Goal: Task Accomplishment & Management: Use online tool/utility

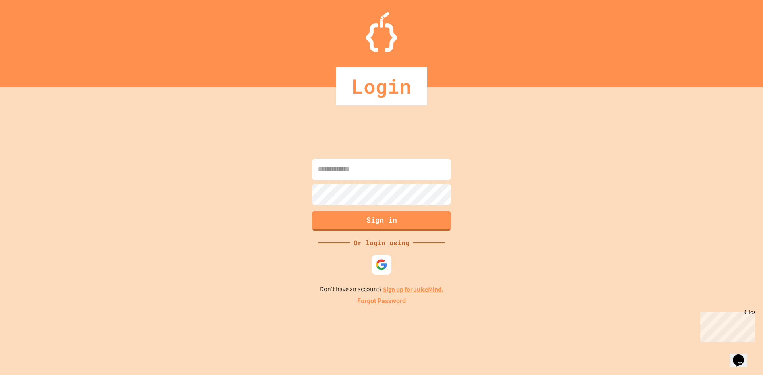
type input "**********"
click at [376, 224] on button "Sign in" at bounding box center [381, 221] width 139 height 20
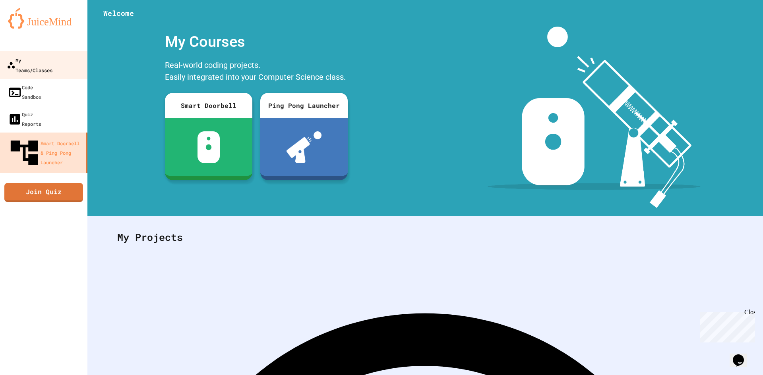
click at [52, 59] on div "My Teams/Classes" at bounding box center [30, 64] width 46 height 19
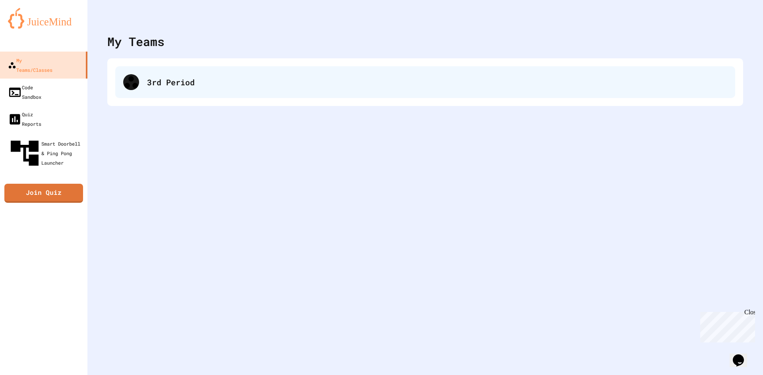
click at [192, 91] on div "3rd Period" at bounding box center [425, 82] width 620 height 32
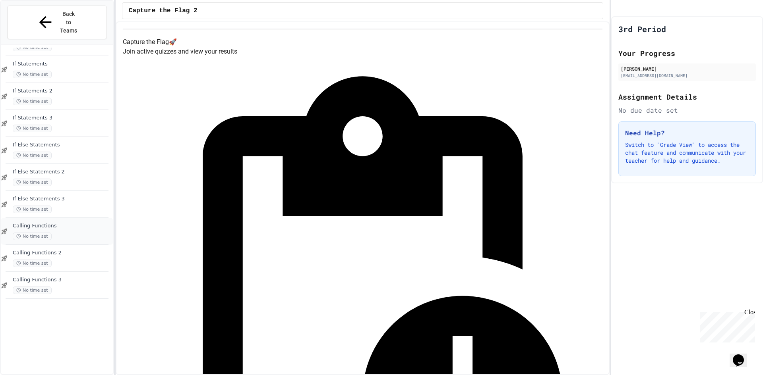
scroll to position [479, 0]
click at [68, 361] on span "Calling Variables" at bounding box center [62, 364] width 99 height 7
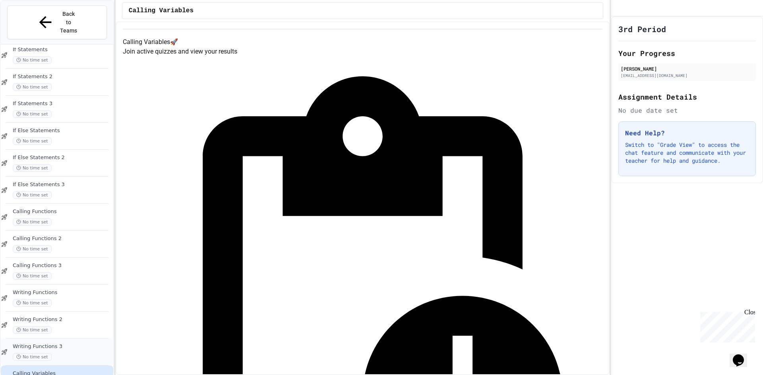
click at [66, 339] on div "Writing Functions 3 No time set" at bounding box center [57, 352] width 112 height 27
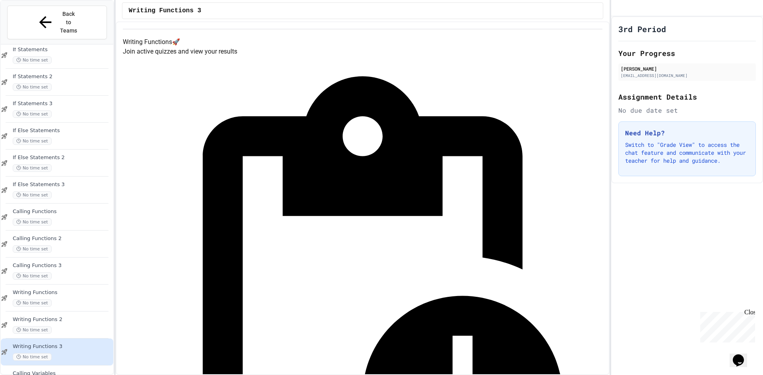
click at [66, 344] on div "Writing Functions 3 No time set" at bounding box center [62, 352] width 99 height 17
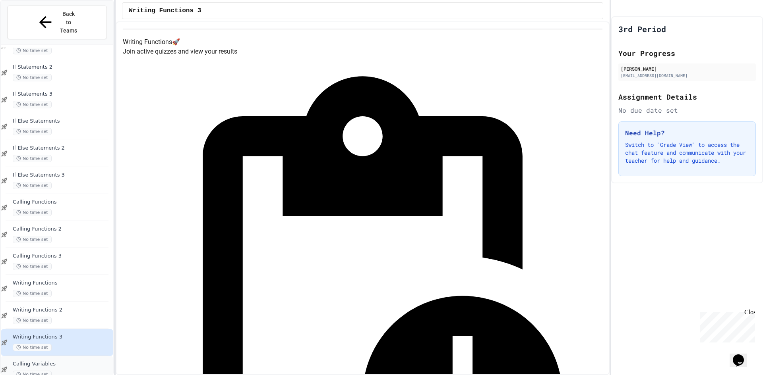
click at [65, 371] on div "No time set" at bounding box center [62, 375] width 99 height 8
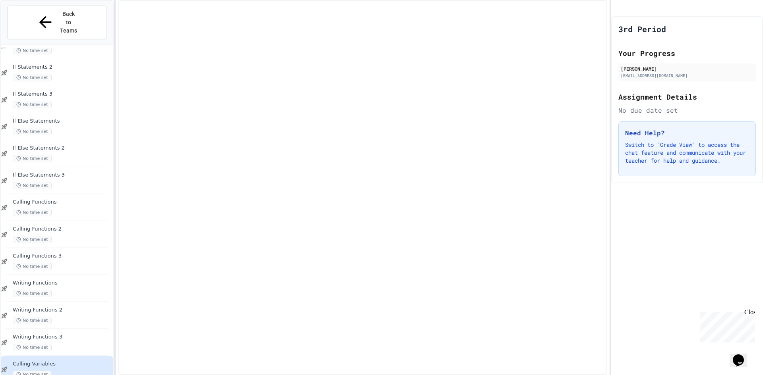
scroll to position [470, 0]
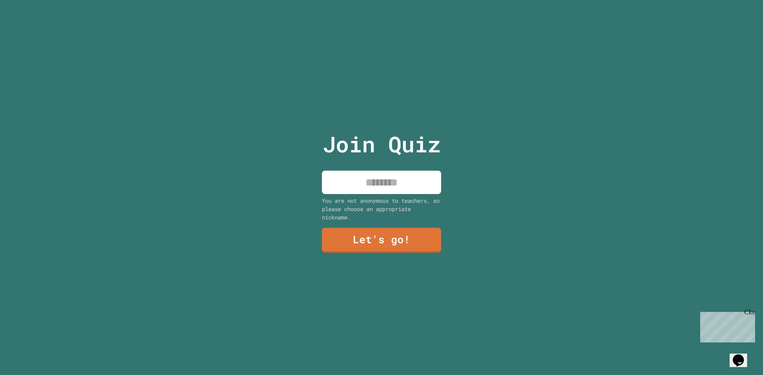
click at [374, 172] on input at bounding box center [381, 182] width 119 height 23
type input "****"
click at [361, 240] on link "Let's go!" at bounding box center [381, 240] width 117 height 26
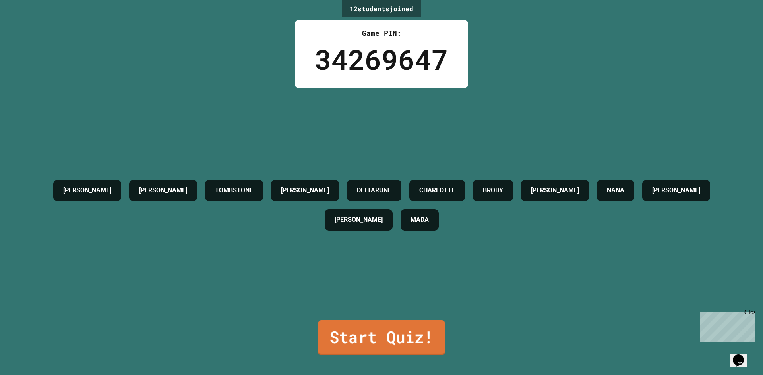
click at [363, 346] on link "Start Quiz!" at bounding box center [381, 338] width 127 height 35
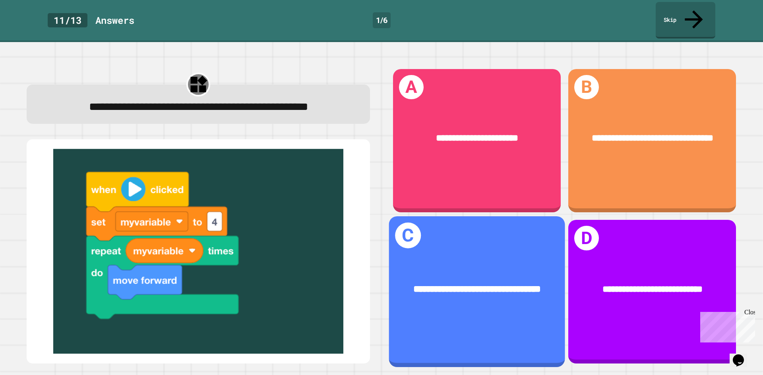
click at [473, 284] on span "**********" at bounding box center [477, 289] width 128 height 10
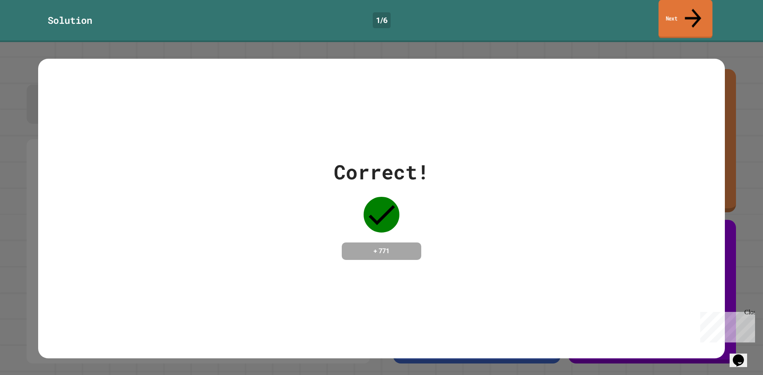
click at [688, 10] on link "Next" at bounding box center [685, 19] width 54 height 39
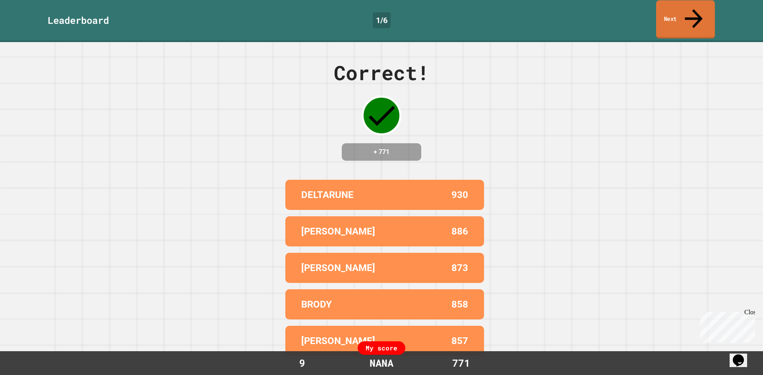
click at [686, 11] on link "Next" at bounding box center [685, 19] width 59 height 39
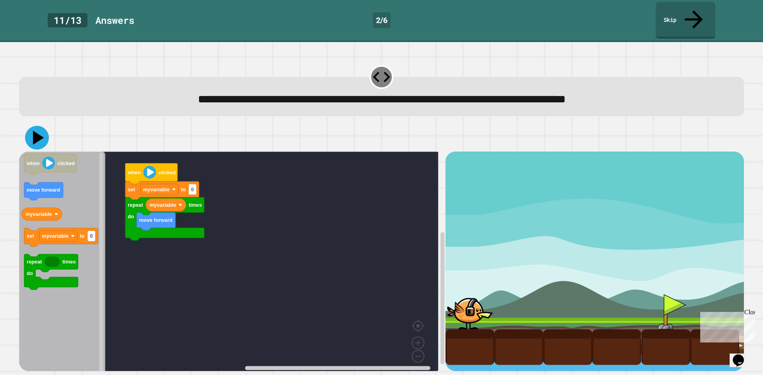
click at [31, 126] on icon at bounding box center [37, 138] width 24 height 24
click at [155, 237] on rect "Blockly Workspace" at bounding box center [228, 264] width 419 height 225
click at [189, 176] on input "*" at bounding box center [192, 172] width 8 height 11
type input "*"
click at [33, 128] on icon at bounding box center [37, 138] width 21 height 21
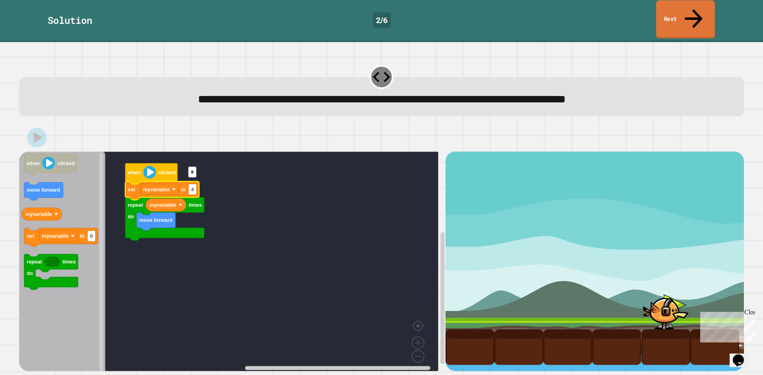
click at [673, 1] on link "Next" at bounding box center [685, 19] width 59 height 39
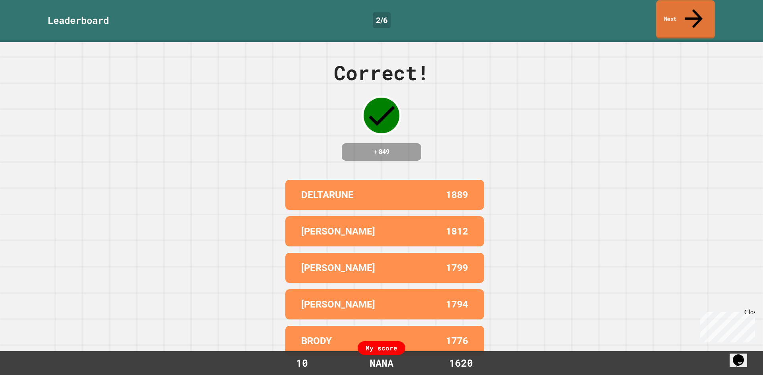
click at [671, 19] on link "Next" at bounding box center [685, 19] width 59 height 39
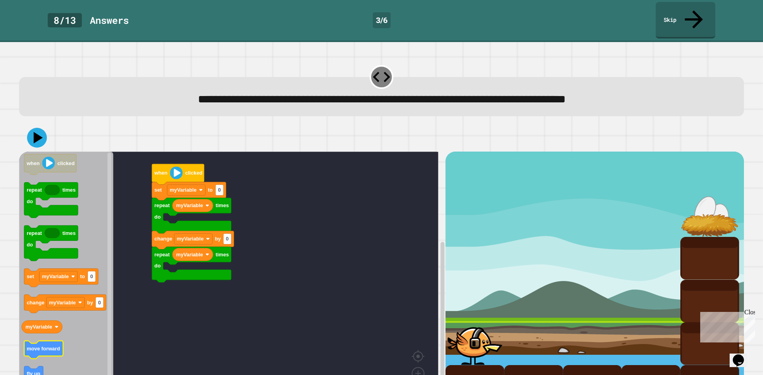
click at [57, 342] on icon "Blockly Workspace" at bounding box center [43, 351] width 39 height 18
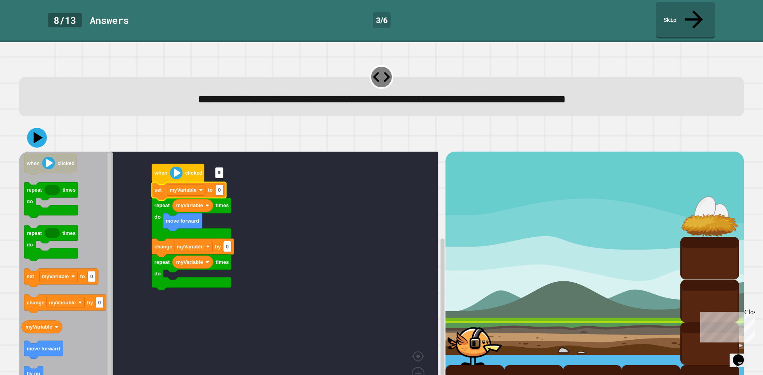
click at [216, 172] on input "*" at bounding box center [219, 173] width 8 height 11
type input "*"
click at [223, 185] on rect "Blockly Workspace" at bounding box center [219, 190] width 8 height 11
click at [177, 218] on text "move forward" at bounding box center [182, 221] width 33 height 6
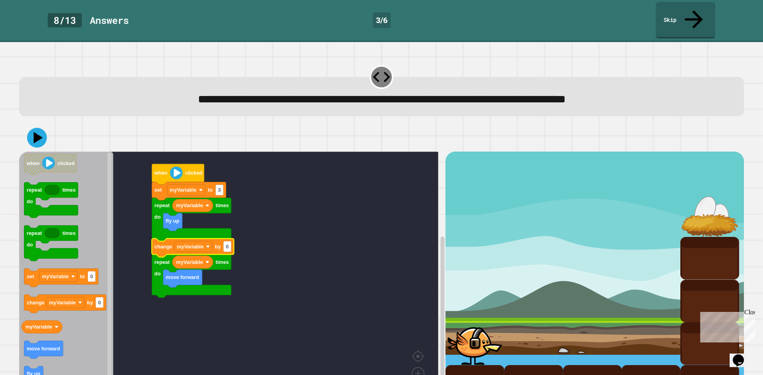
click at [222, 239] on icon "Blockly Workspace" at bounding box center [193, 248] width 82 height 18
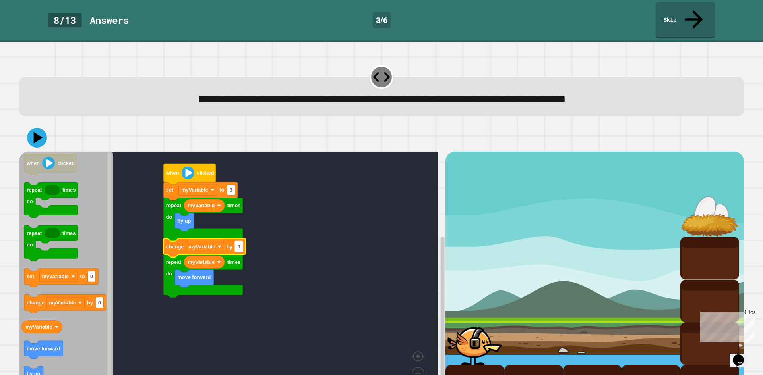
click at [235, 242] on rect "Blockly Workspace" at bounding box center [239, 247] width 8 height 11
click at [235, 230] on input "*" at bounding box center [239, 229] width 8 height 11
type input "*"
click at [29, 126] on icon at bounding box center [37, 138] width 24 height 24
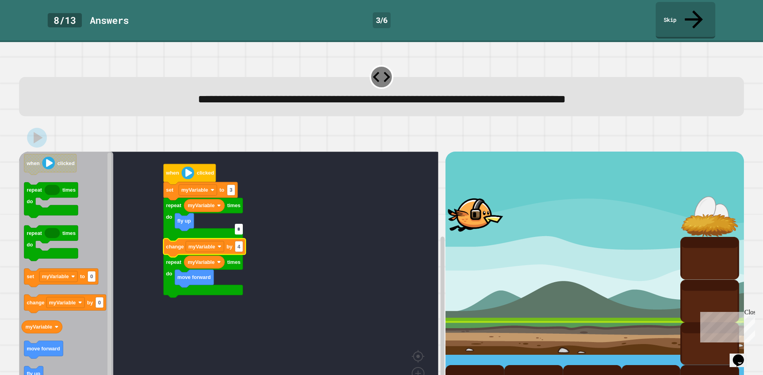
click at [241, 233] on input "*" at bounding box center [239, 229] width 8 height 11
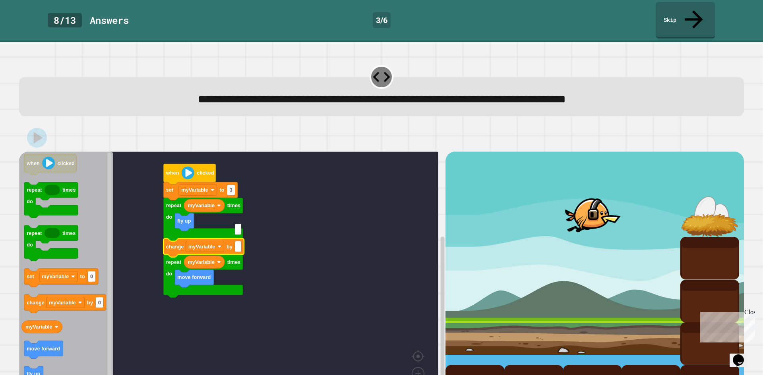
type input "*"
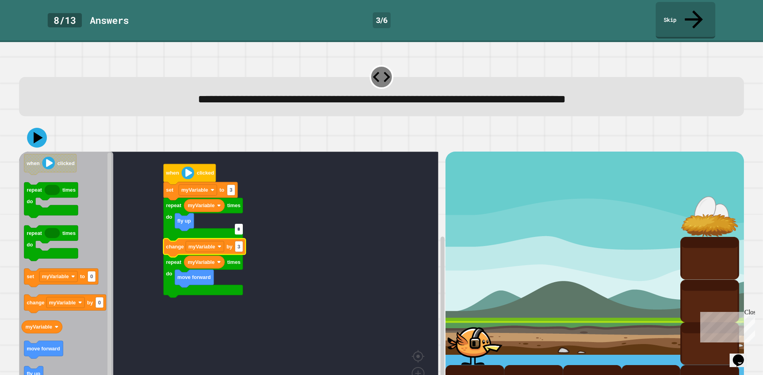
type input "*"
click at [24, 126] on div at bounding box center [381, 138] width 725 height 28
click at [36, 131] on icon at bounding box center [38, 138] width 11 height 14
click at [26, 126] on button at bounding box center [37, 138] width 24 height 24
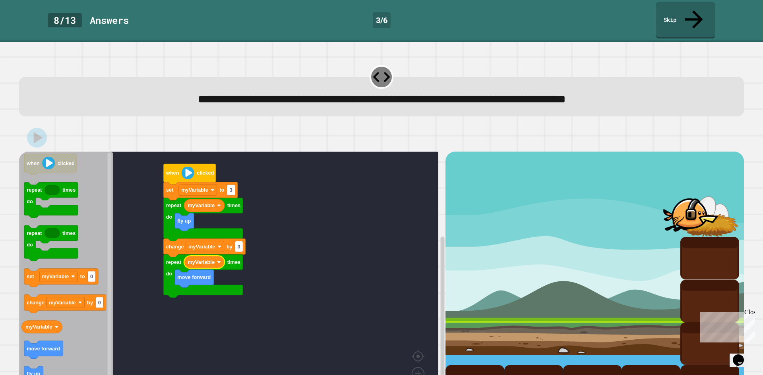
click at [214, 259] on text "myVariable" at bounding box center [200, 262] width 27 height 6
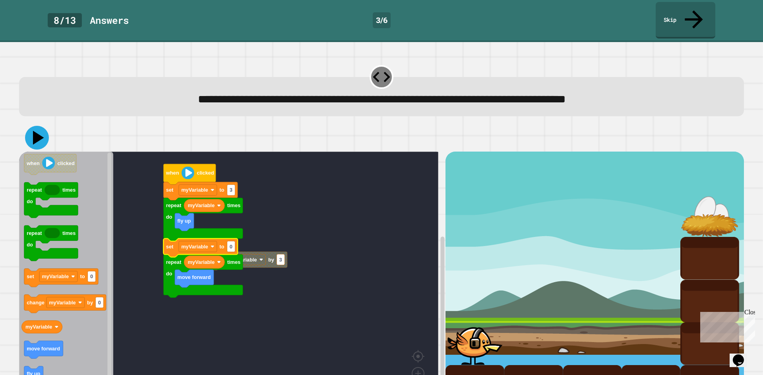
click at [39, 126] on icon at bounding box center [37, 138] width 24 height 24
click at [234, 230] on input "*" at bounding box center [231, 229] width 8 height 11
type input "*"
click at [37, 126] on icon at bounding box center [37, 138] width 24 height 24
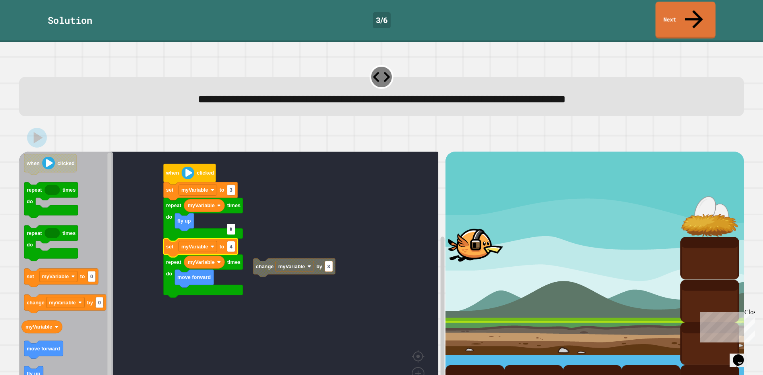
click at [661, 9] on link "Next" at bounding box center [685, 20] width 60 height 37
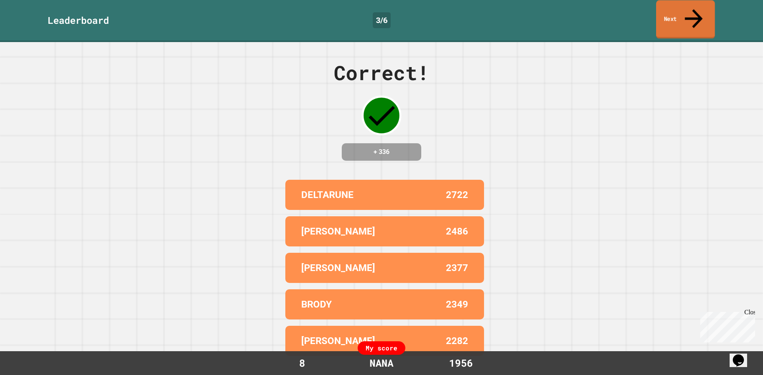
click at [686, 15] on link "Next" at bounding box center [685, 19] width 59 height 39
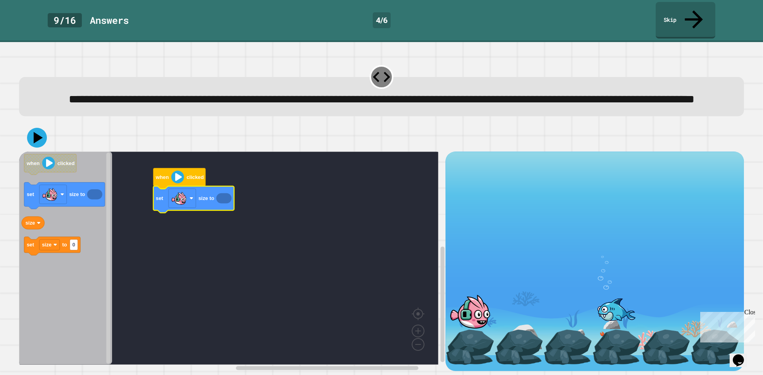
click at [228, 203] on icon "Blockly Workspace" at bounding box center [223, 198] width 15 height 10
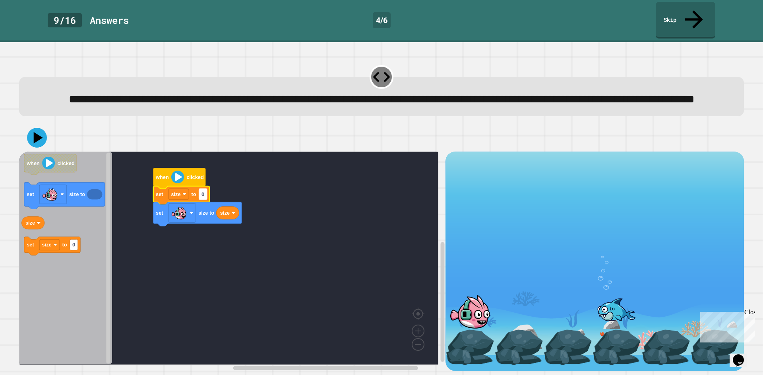
click at [206, 200] on rect "Blockly Workspace" at bounding box center [203, 194] width 8 height 11
type input "*"
type input "***"
click at [29, 137] on icon at bounding box center [37, 138] width 24 height 24
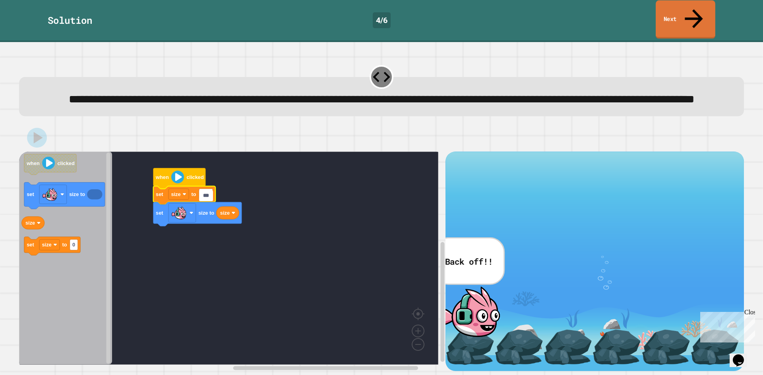
click at [689, 8] on link "Next" at bounding box center [685, 19] width 60 height 39
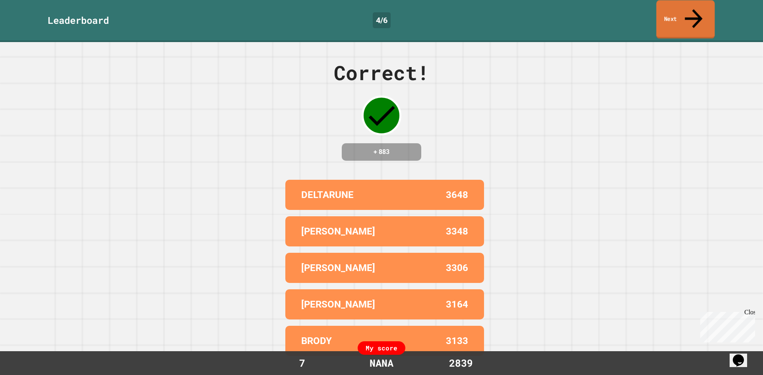
click at [672, 15] on link "Next" at bounding box center [685, 19] width 58 height 39
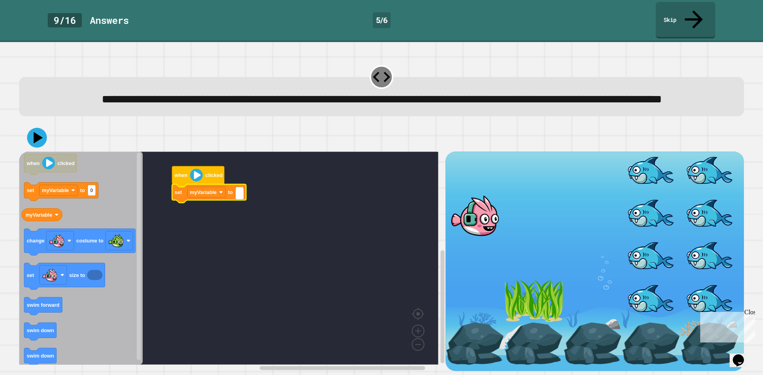
type input "*"
click at [194, 268] on rect "Blockly Workspace" at bounding box center [228, 258] width 419 height 213
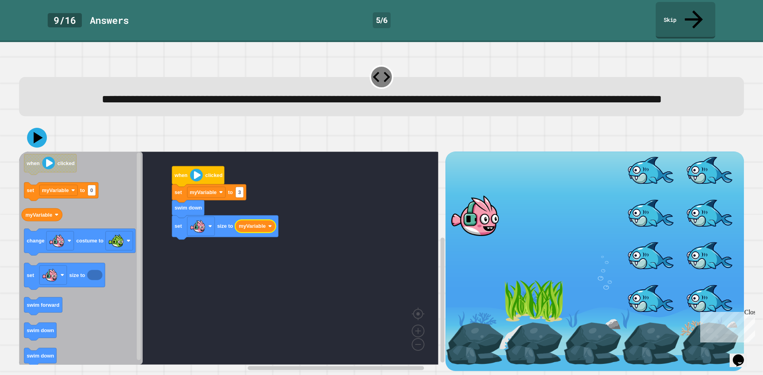
click at [254, 230] on text "myVariable" at bounding box center [252, 227] width 27 height 6
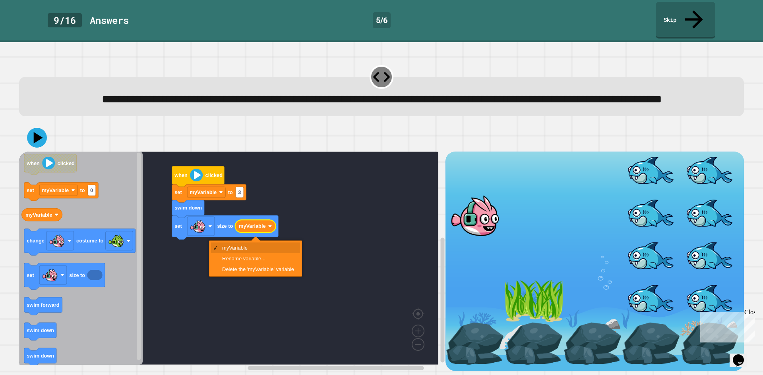
click at [254, 230] on text "myVariable" at bounding box center [252, 227] width 27 height 6
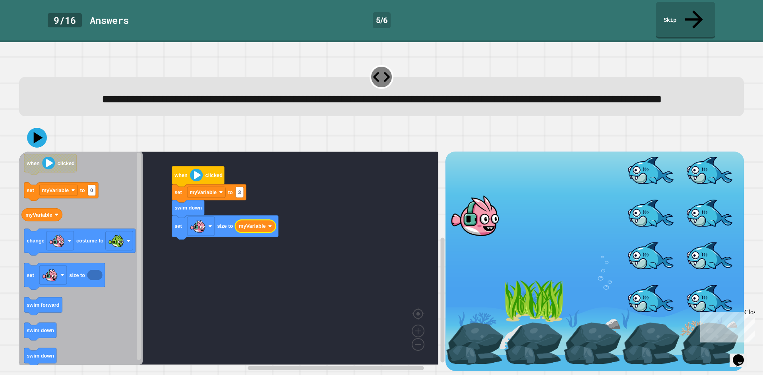
click at [254, 230] on text "myVariable" at bounding box center [252, 227] width 27 height 6
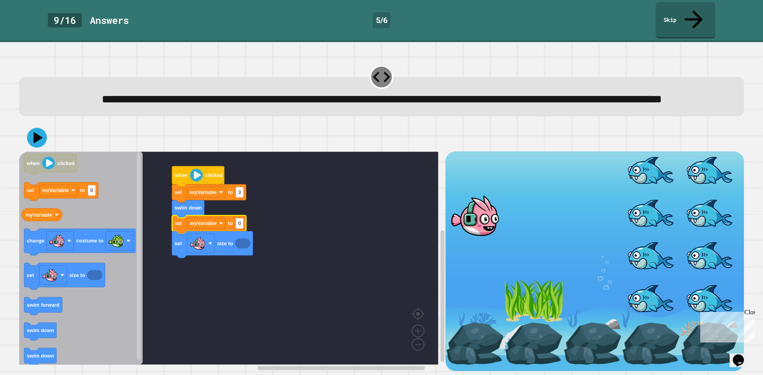
click at [245, 228] on icon "Blockly Workspace" at bounding box center [209, 225] width 74 height 18
click at [242, 228] on rect "Blockly Workspace" at bounding box center [240, 223] width 8 height 11
click at [242, 228] on input "*" at bounding box center [240, 225] width 8 height 11
type input "***"
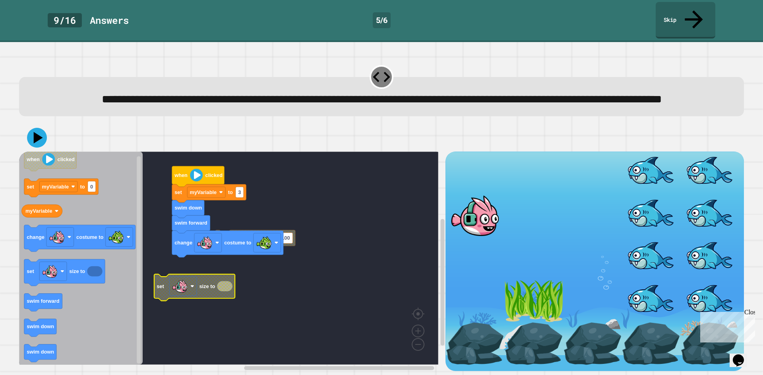
click at [35, 150] on div at bounding box center [381, 138] width 725 height 28
click at [35, 146] on icon at bounding box center [37, 138] width 24 height 24
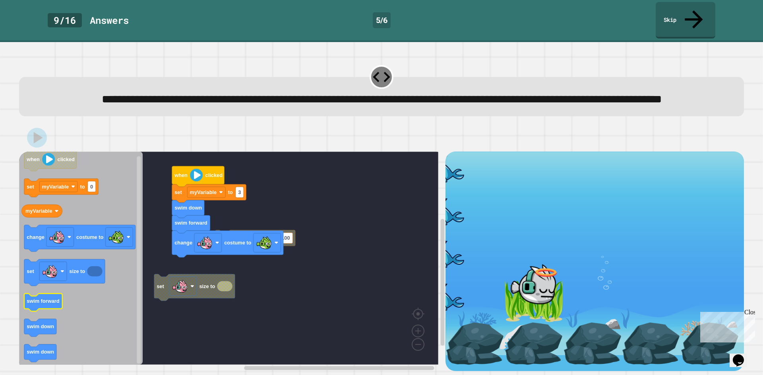
click at [50, 307] on icon "Blockly Workspace" at bounding box center [43, 303] width 38 height 18
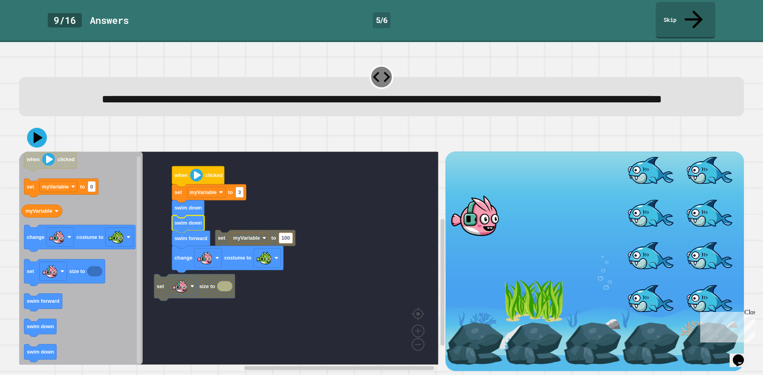
click at [47, 142] on div at bounding box center [381, 138] width 725 height 28
click at [44, 141] on icon at bounding box center [37, 138] width 20 height 20
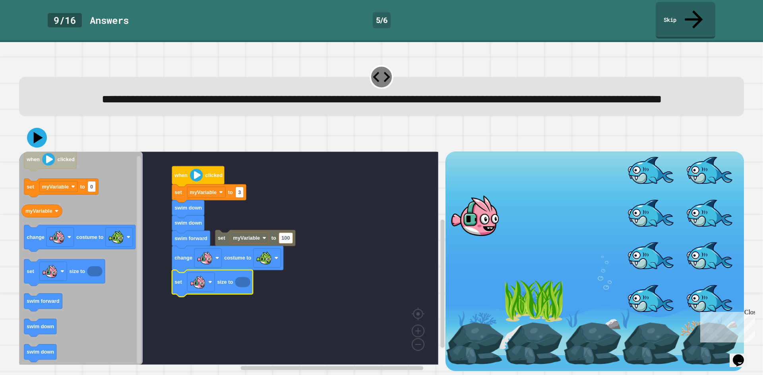
click at [244, 286] on icon "Blockly Workspace" at bounding box center [242, 282] width 15 height 10
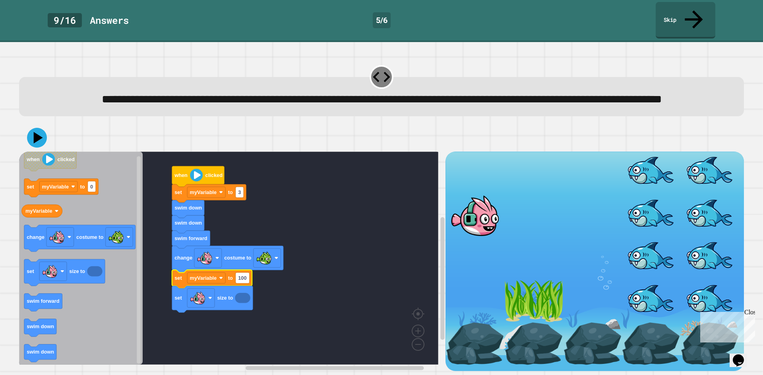
click at [49, 147] on div at bounding box center [381, 138] width 725 height 28
click at [40, 143] on icon at bounding box center [37, 138] width 24 height 24
click at [244, 283] on rect "Blockly Workspace" at bounding box center [243, 278] width 14 height 11
click at [244, 283] on input "***" at bounding box center [243, 279] width 14 height 11
type input "**"
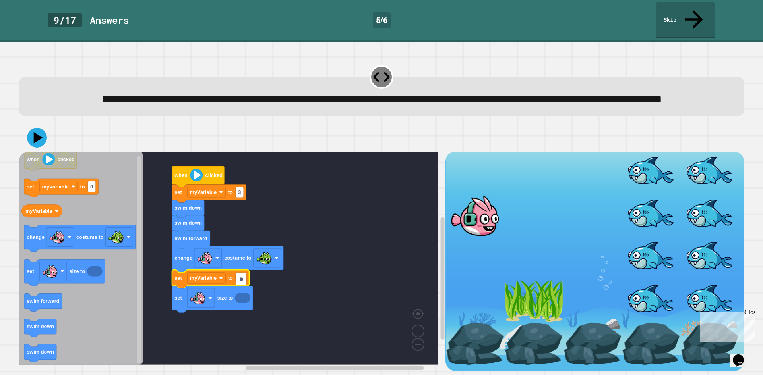
click at [243, 284] on input "**" at bounding box center [241, 279] width 11 height 11
click at [238, 299] on icon "Blockly Workspace" at bounding box center [242, 298] width 15 height 10
click at [205, 298] on image "Blockly Workspace" at bounding box center [198, 298] width 16 height 16
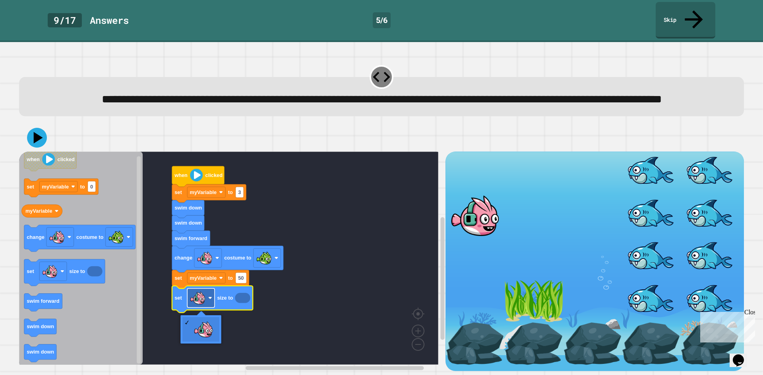
click at [213, 297] on rect "Blockly Workspace" at bounding box center [200, 298] width 27 height 19
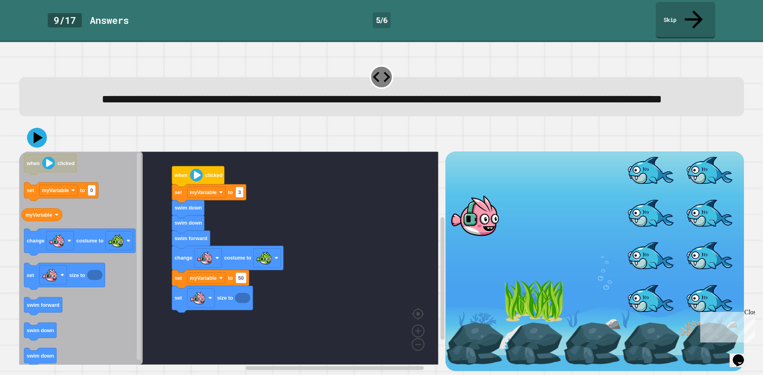
click at [129, 243] on g "when clicked set myVariable to 0 myVariable change costume to set size to swim …" at bounding box center [78, 261] width 114 height 212
click at [52, 222] on icon "Blockly Workspace" at bounding box center [41, 215] width 41 height 13
click at [220, 282] on rect "Blockly Workspace" at bounding box center [206, 278] width 38 height 11
click at [202, 280] on text "myVariable" at bounding box center [203, 278] width 27 height 6
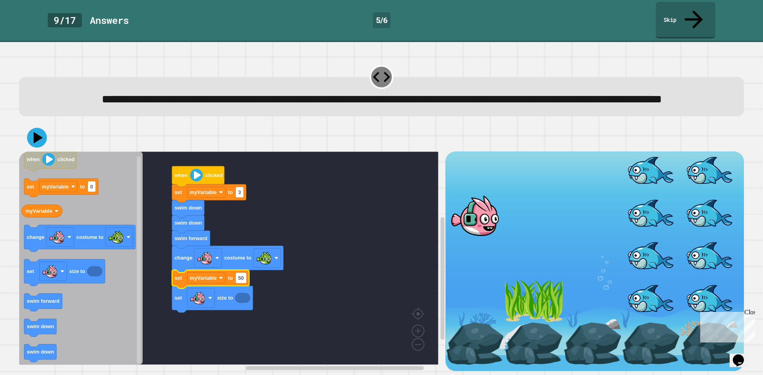
click at [233, 299] on icon "Blockly Workspace" at bounding box center [212, 299] width 81 height 27
click at [246, 299] on icon "Blockly Workspace" at bounding box center [242, 298] width 15 height 10
click at [216, 305] on icon "Blockly Workspace" at bounding box center [212, 299] width 81 height 27
click at [213, 300] on rect "Blockly Workspace" at bounding box center [200, 298] width 27 height 19
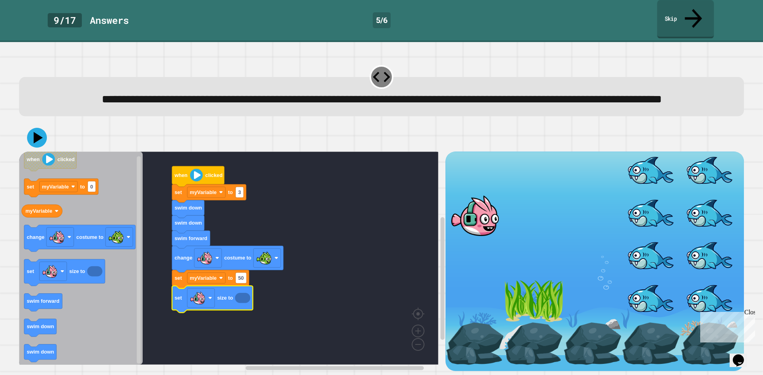
click at [701, 12] on link "Skip" at bounding box center [685, 19] width 57 height 39
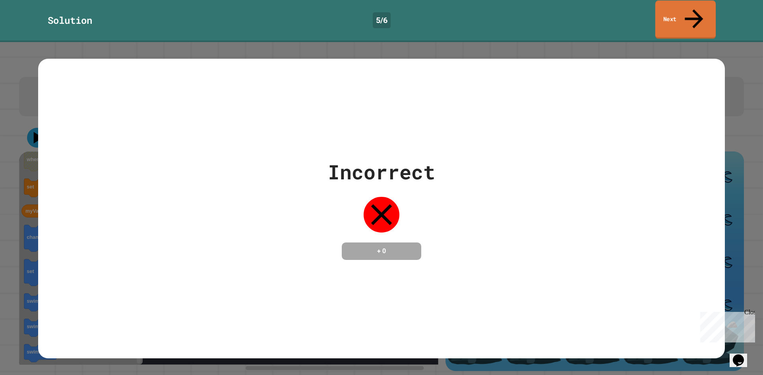
click at [683, 12] on link "Next" at bounding box center [685, 19] width 60 height 39
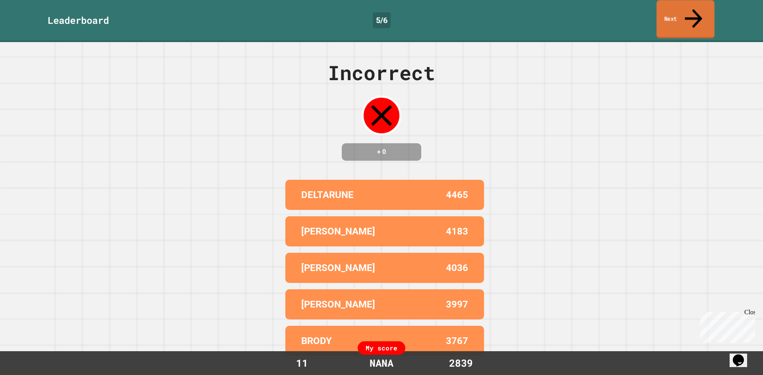
click at [667, 14] on link "Next" at bounding box center [685, 19] width 58 height 39
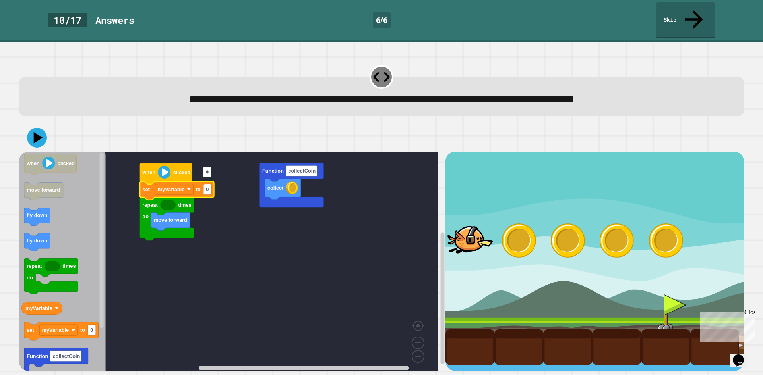
click at [209, 178] on input "*" at bounding box center [207, 172] width 8 height 11
type input "*"
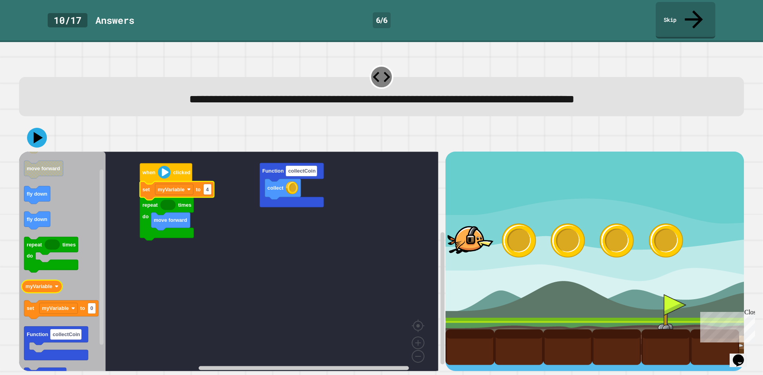
click at [35, 284] on text "myVariable" at bounding box center [38, 287] width 27 height 6
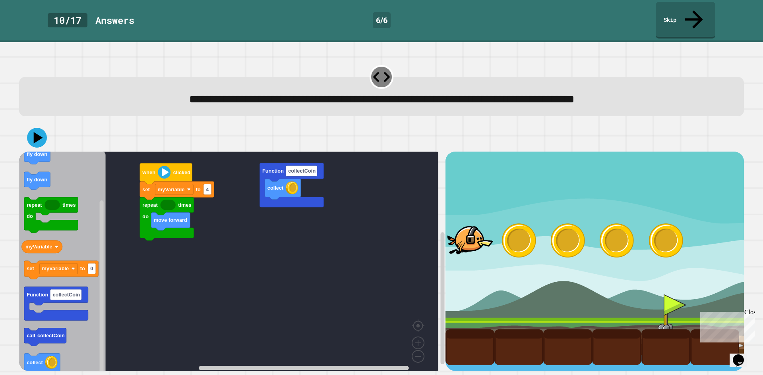
click at [73, 341] on icon "Blockly Workspace" at bounding box center [62, 264] width 87 height 225
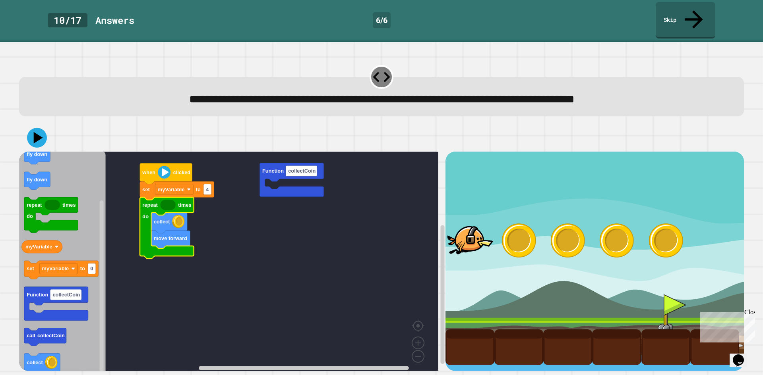
click at [168, 200] on icon "Blockly Workspace" at bounding box center [167, 205] width 15 height 10
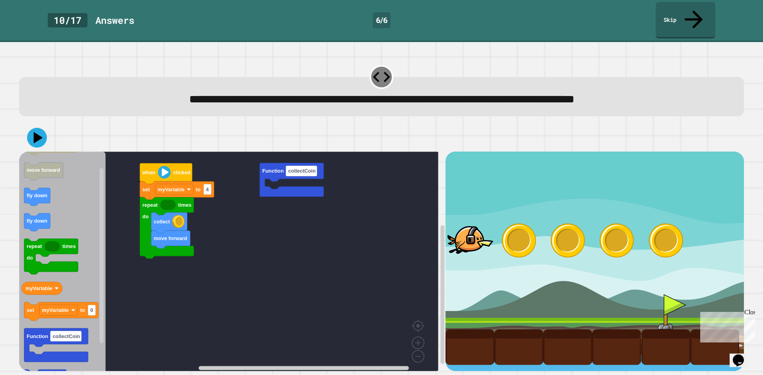
click at [65, 265] on icon "Blockly Workspace" at bounding box center [62, 264] width 87 height 225
click at [182, 193] on body "**********" at bounding box center [381, 187] width 763 height 375
click at [177, 184] on rect "Blockly Workspace" at bounding box center [174, 189] width 38 height 11
click at [145, 187] on text "set" at bounding box center [146, 190] width 8 height 6
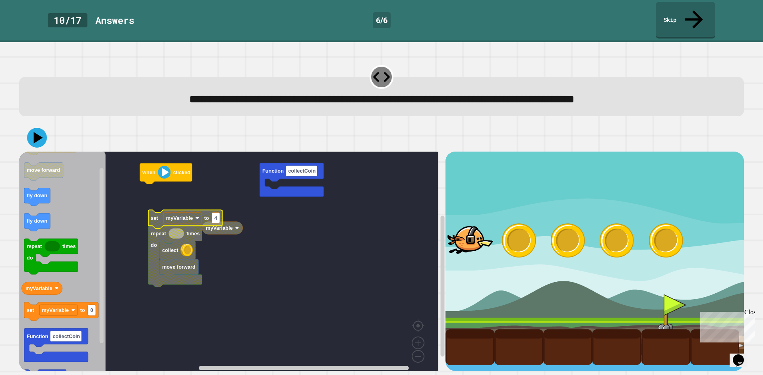
click at [156, 211] on icon "Blockly Workspace" at bounding box center [185, 220] width 74 height 18
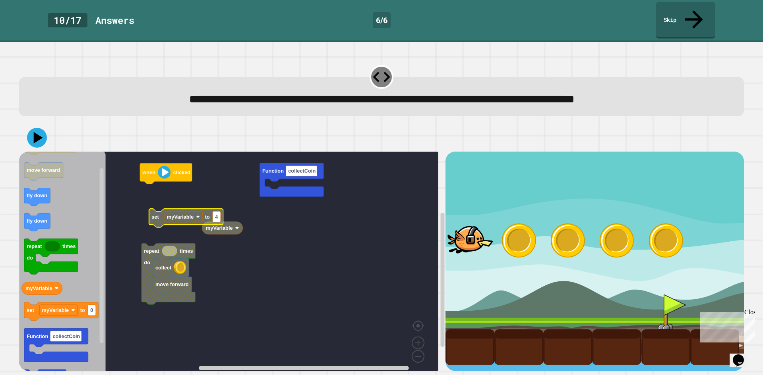
click at [217, 214] on text "4" at bounding box center [216, 217] width 3 height 6
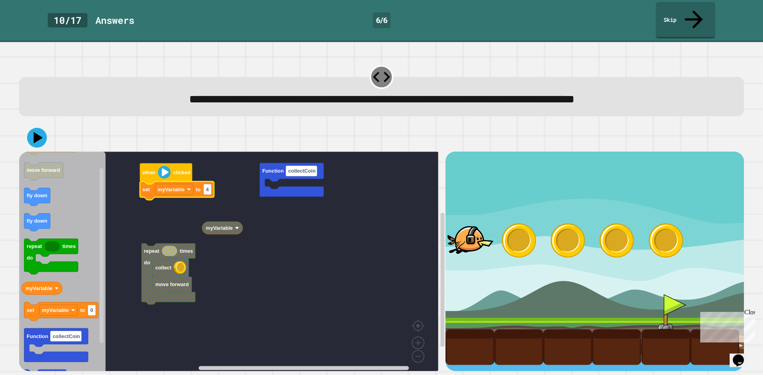
click at [137, 229] on rect "Blockly Workspace" at bounding box center [228, 264] width 419 height 225
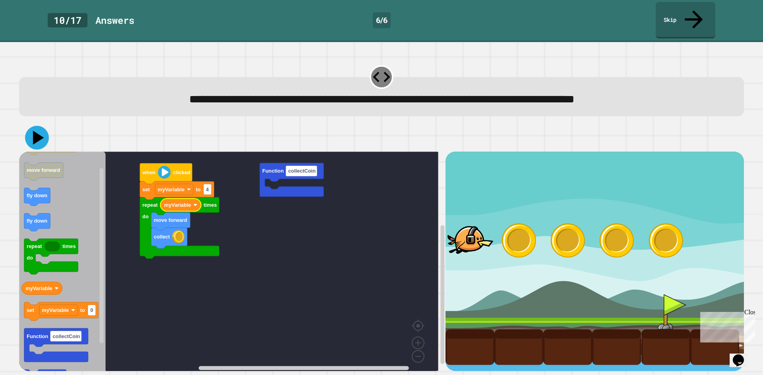
click at [33, 126] on icon at bounding box center [37, 138] width 24 height 24
click at [54, 213] on icon "Blockly Workspace" at bounding box center [62, 264] width 87 height 225
click at [45, 214] on rect "Blockly Workspace" at bounding box center [37, 223] width 26 height 18
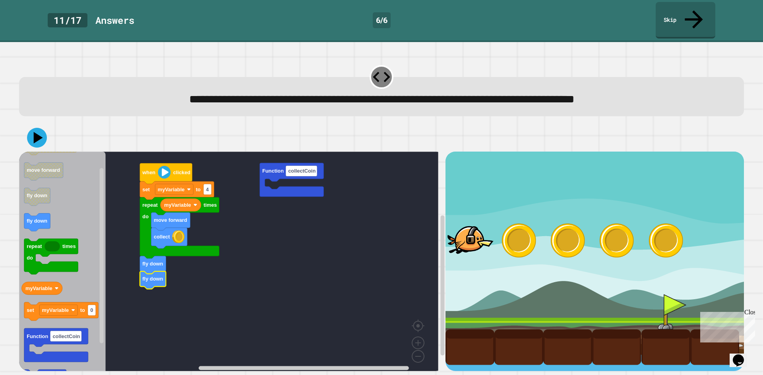
click at [35, 128] on icon at bounding box center [37, 138] width 20 height 20
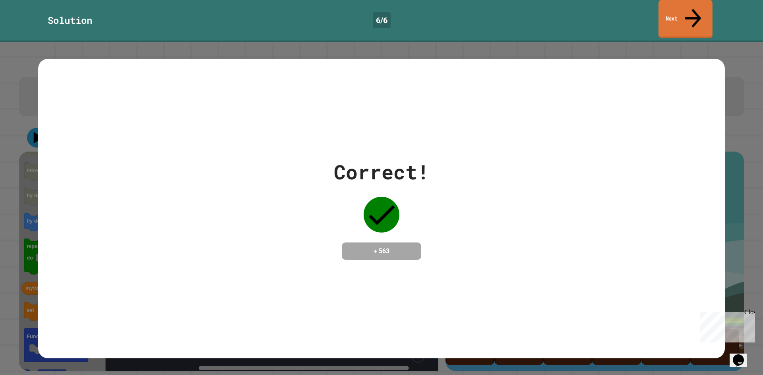
click at [680, 14] on link "Next" at bounding box center [685, 19] width 54 height 39
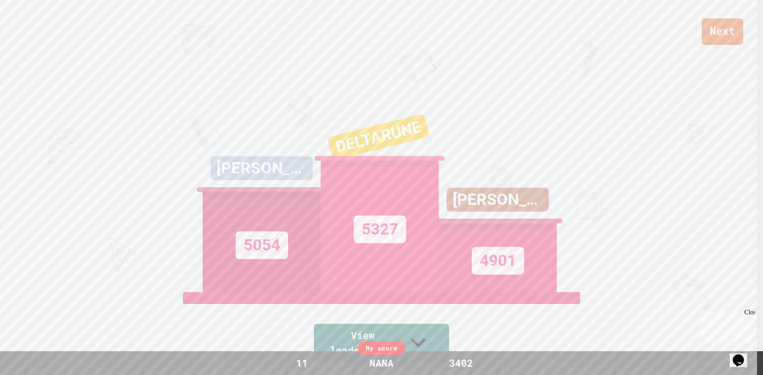
click at [721, 29] on link "Next" at bounding box center [721, 32] width 41 height 26
